Goal: Task Accomplishment & Management: Manage account settings

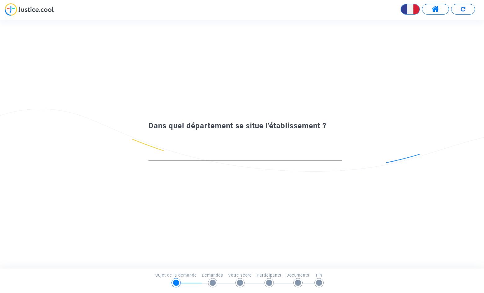
click at [429, 8] on button at bounding box center [435, 9] width 27 height 11
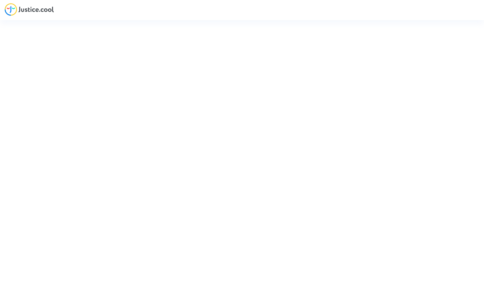
type input "[EMAIL_ADDRESS][DOMAIN_NAME]"
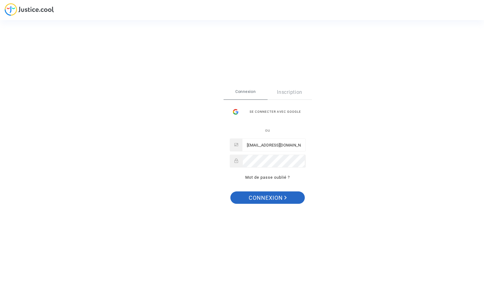
click at [271, 197] on span "Connexion" at bounding box center [267, 197] width 38 height 13
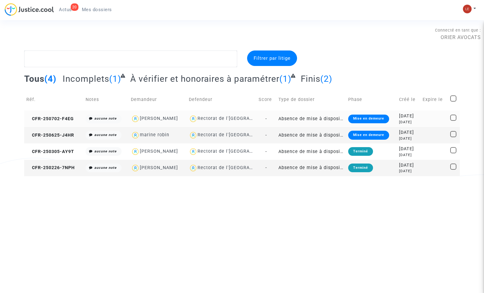
click at [322, 116] on td "Absence de mise à disposition d'AESH" at bounding box center [311, 119] width 70 height 16
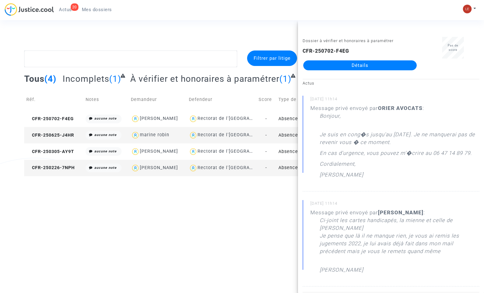
click at [239, 176] on html "20 Actus Mes dossiers Mon profil Changer de compte Paramètres Déconnexion Conne…" at bounding box center [242, 88] width 484 height 176
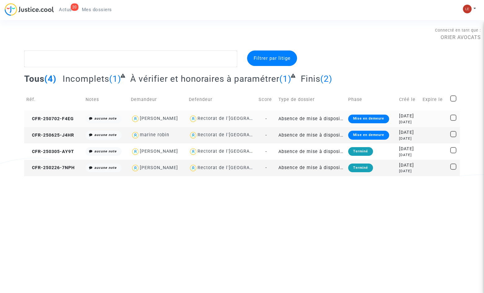
click at [279, 116] on td "Absence de mise à disposition d'AESH" at bounding box center [311, 119] width 70 height 16
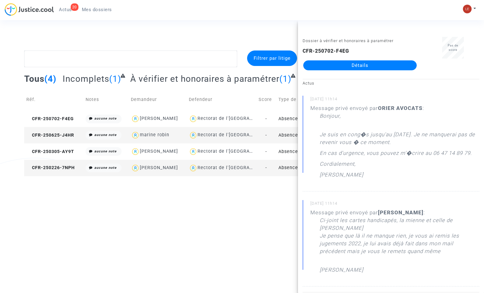
click at [406, 63] on link "Détails" at bounding box center [359, 65] width 113 height 10
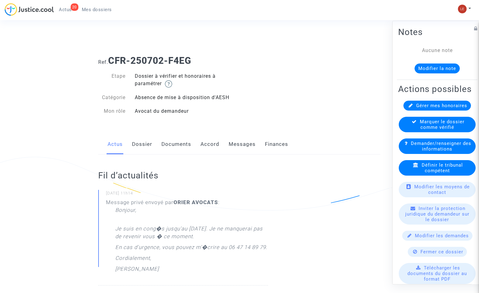
click at [235, 144] on link "Messages" at bounding box center [242, 144] width 27 height 20
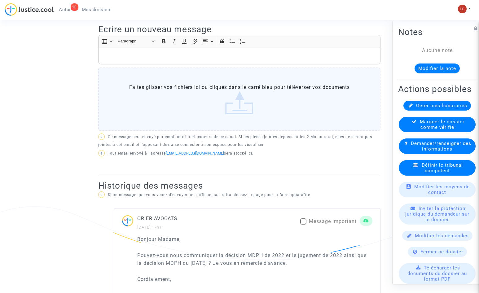
scroll to position [240, 0]
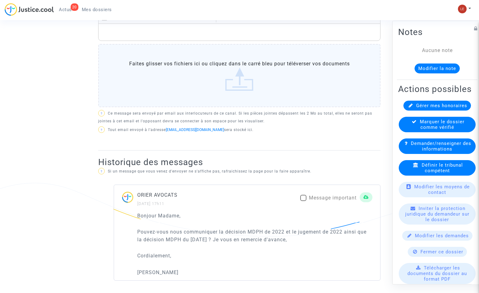
click at [100, 219] on div "ORIER AVOCATS 13/08/2025 - 17h11 Message important Bonjour Madame, Pouvez-vous …" at bounding box center [239, 233] width 282 height 96
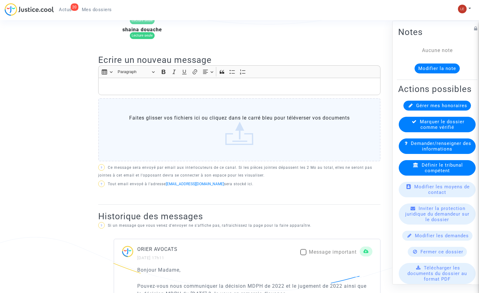
scroll to position [86, 0]
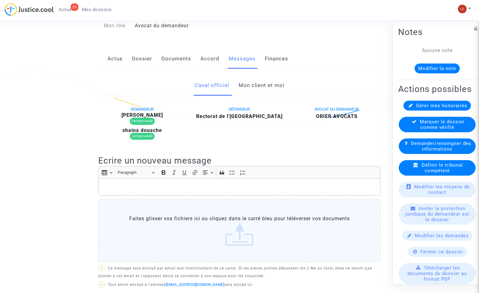
click at [257, 85] on link "Mon client et moi" at bounding box center [262, 85] width 46 height 20
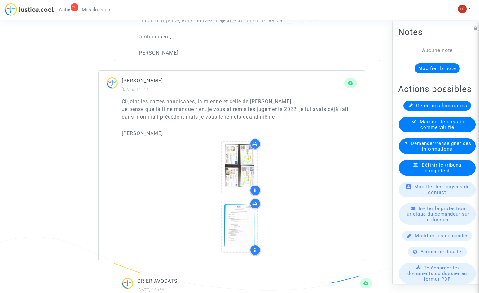
scroll to position [426, 0]
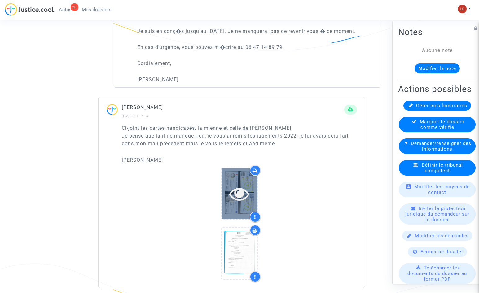
click at [236, 187] on div at bounding box center [240, 193] width 36 height 51
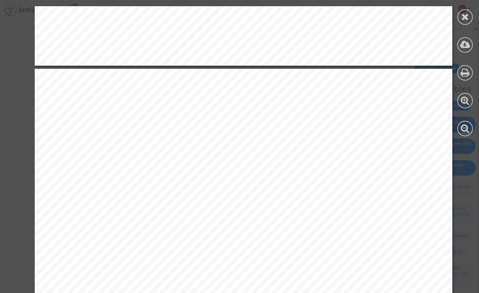
scroll to position [3160, 0]
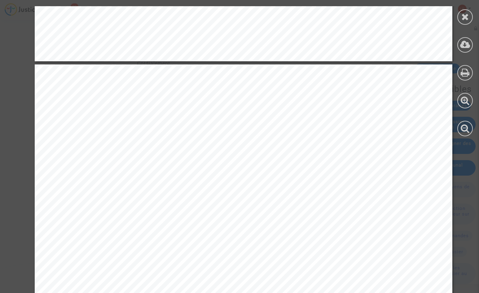
drag, startPoint x: 479, startPoint y: 65, endPoint x: 472, endPoint y: 116, distance: 52.1
click at [472, 116] on div at bounding box center [465, 71] width 28 height 143
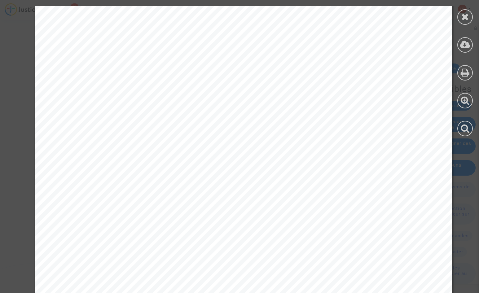
scroll to position [4059, 0]
click at [468, 43] on icon at bounding box center [465, 44] width 10 height 9
click at [463, 15] on icon at bounding box center [465, 16] width 8 height 9
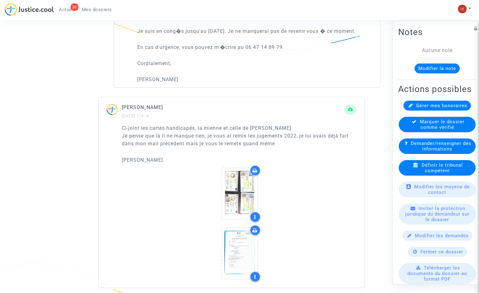
click at [190, 148] on p "Ci-joint les cartes handicapés, la mienne et celle de LILIA Je pense que là il …" at bounding box center [239, 139] width 235 height 31
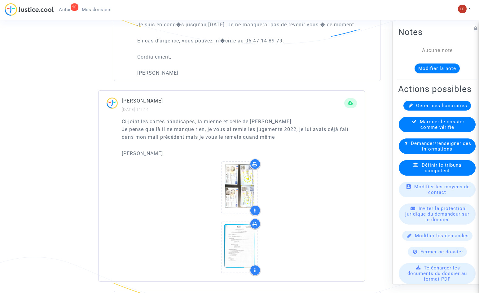
scroll to position [457, 0]
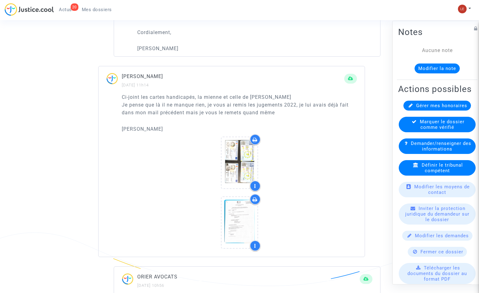
click at [192, 145] on div at bounding box center [239, 164] width 235 height 60
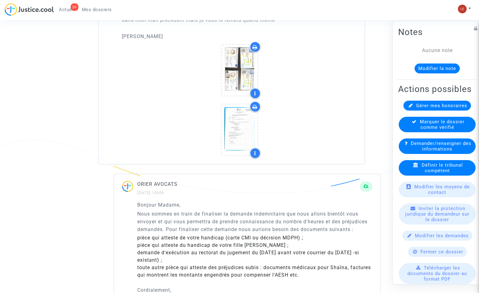
scroll to position [550, 0]
